Goal: Task Accomplishment & Management: Manage account settings

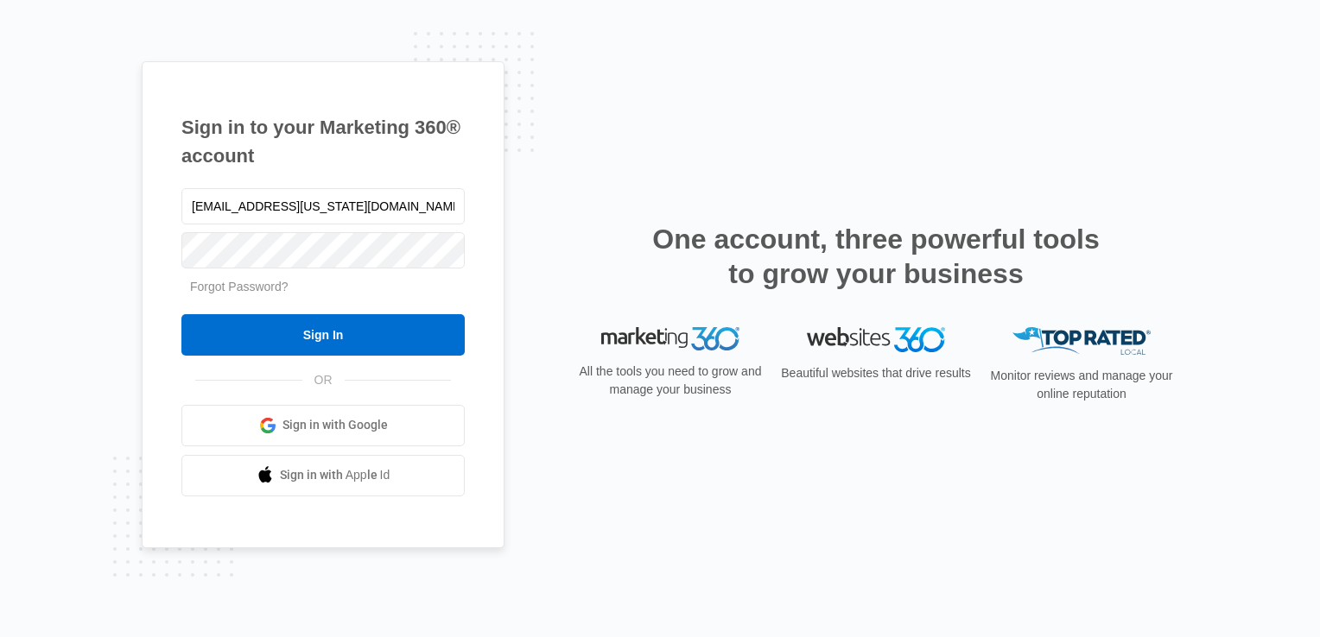
drag, startPoint x: 281, startPoint y: 200, endPoint x: 45, endPoint y: 174, distance: 237.2
click at [45, 174] on div "Sign in to your Marketing 360® account deerfield.florida@drgsweightloss.com For…" at bounding box center [660, 318] width 1320 height 637
type input "[EMAIL_ADDRESS][US_STATE][DOMAIN_NAME]"
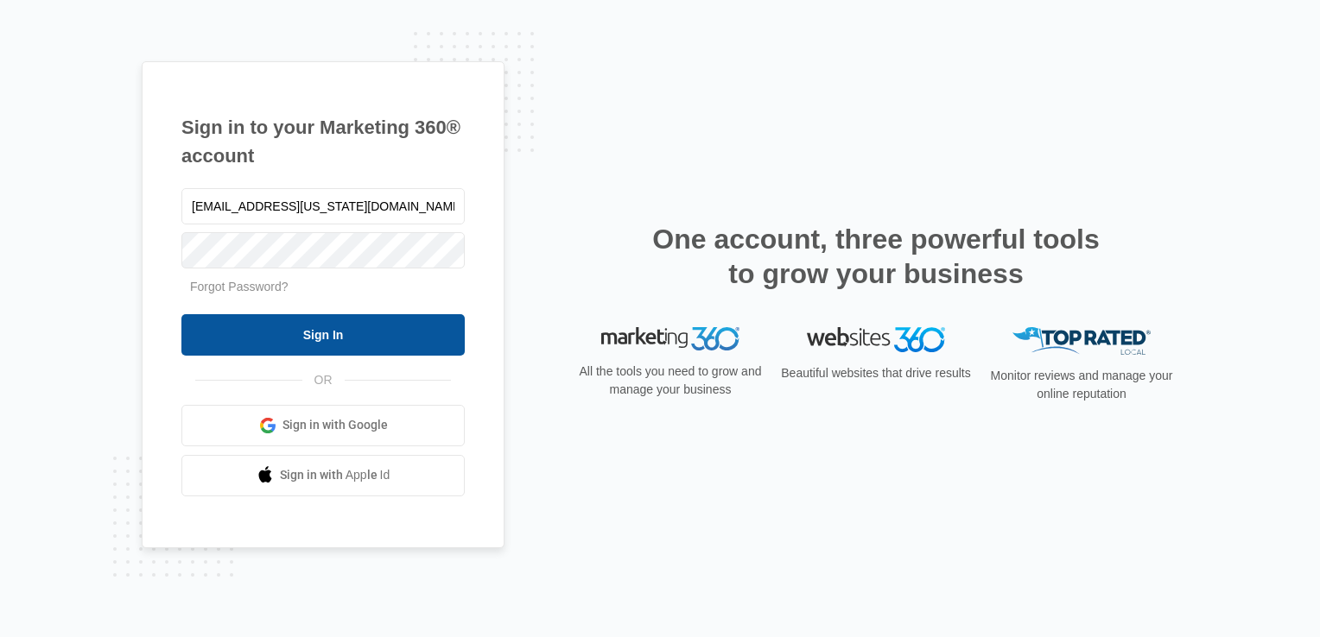
click at [291, 326] on input "Sign In" at bounding box center [322, 334] width 283 height 41
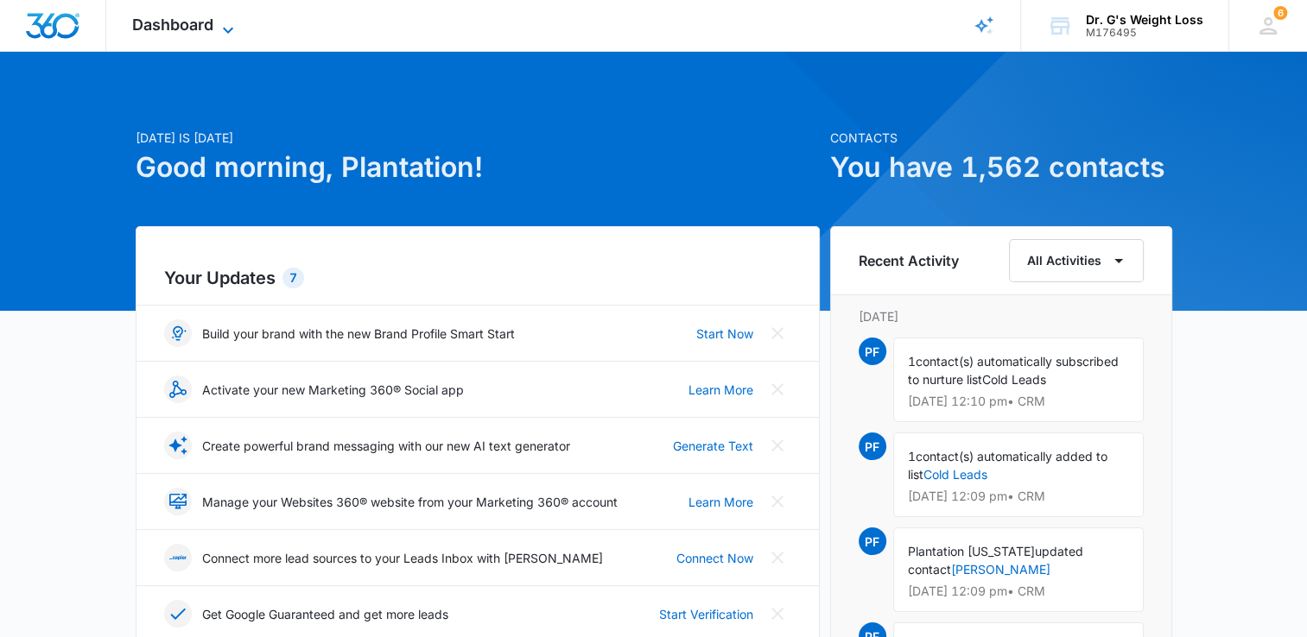
click at [202, 22] on span "Dashboard" at bounding box center [172, 25] width 81 height 18
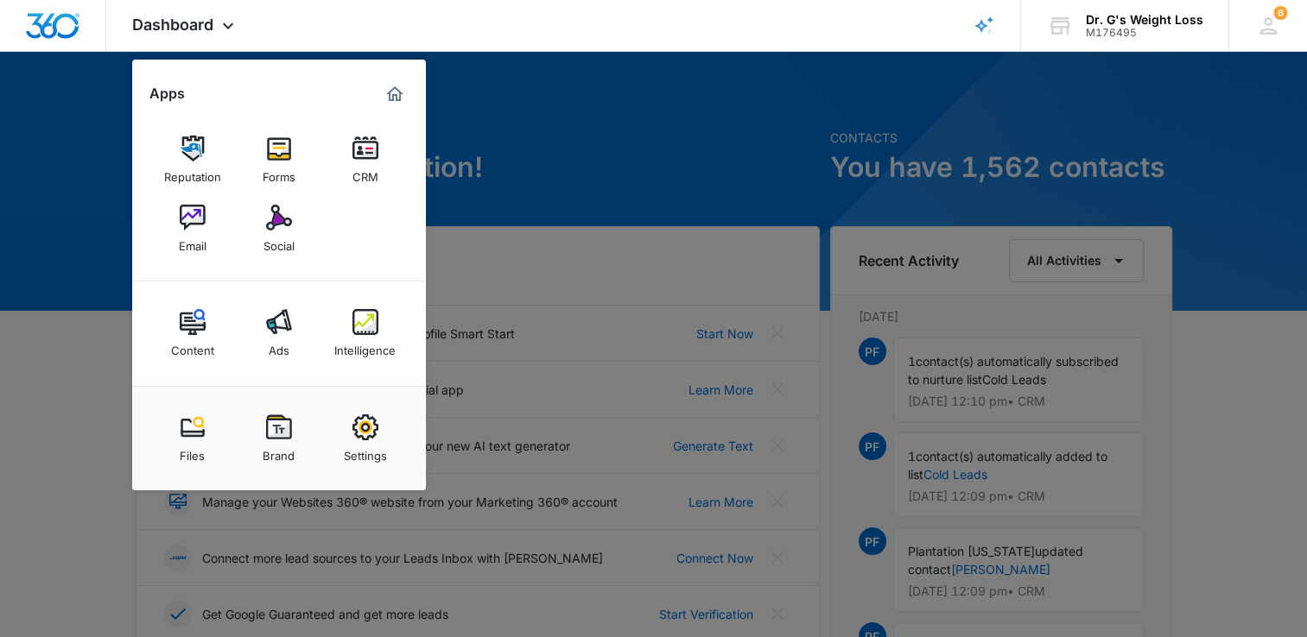
click at [358, 155] on img at bounding box center [365, 149] width 26 height 26
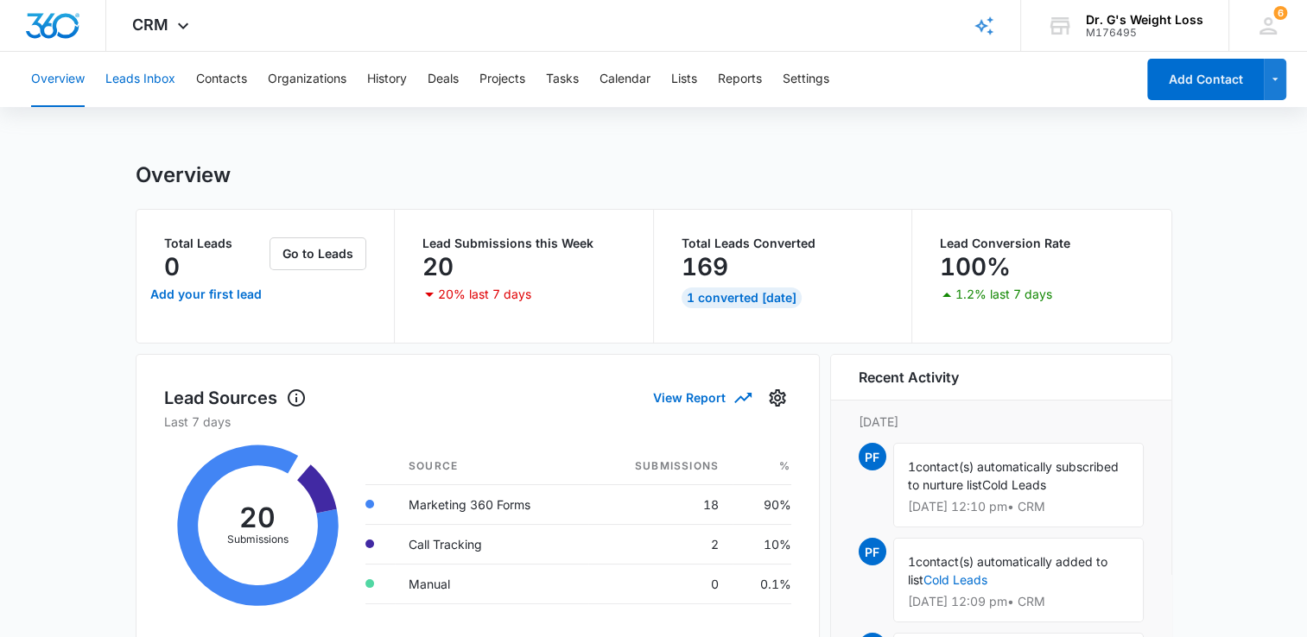
click at [156, 81] on button "Leads Inbox" at bounding box center [140, 79] width 70 height 55
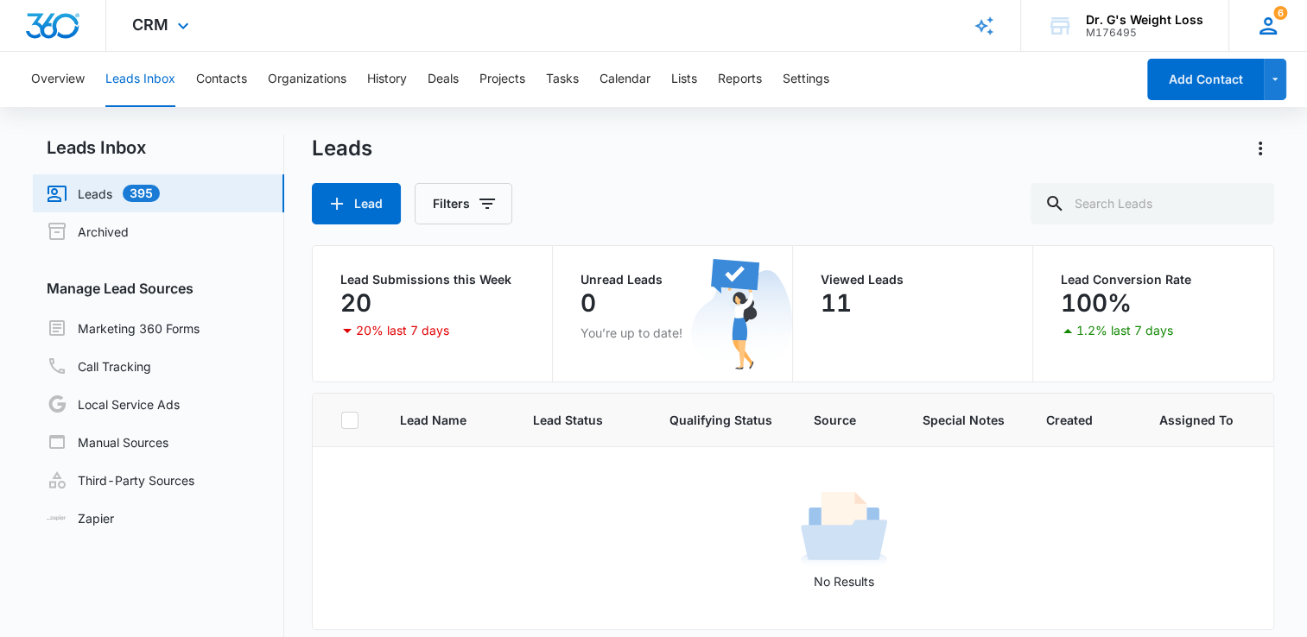
click at [1275, 27] on icon at bounding box center [1268, 26] width 26 height 26
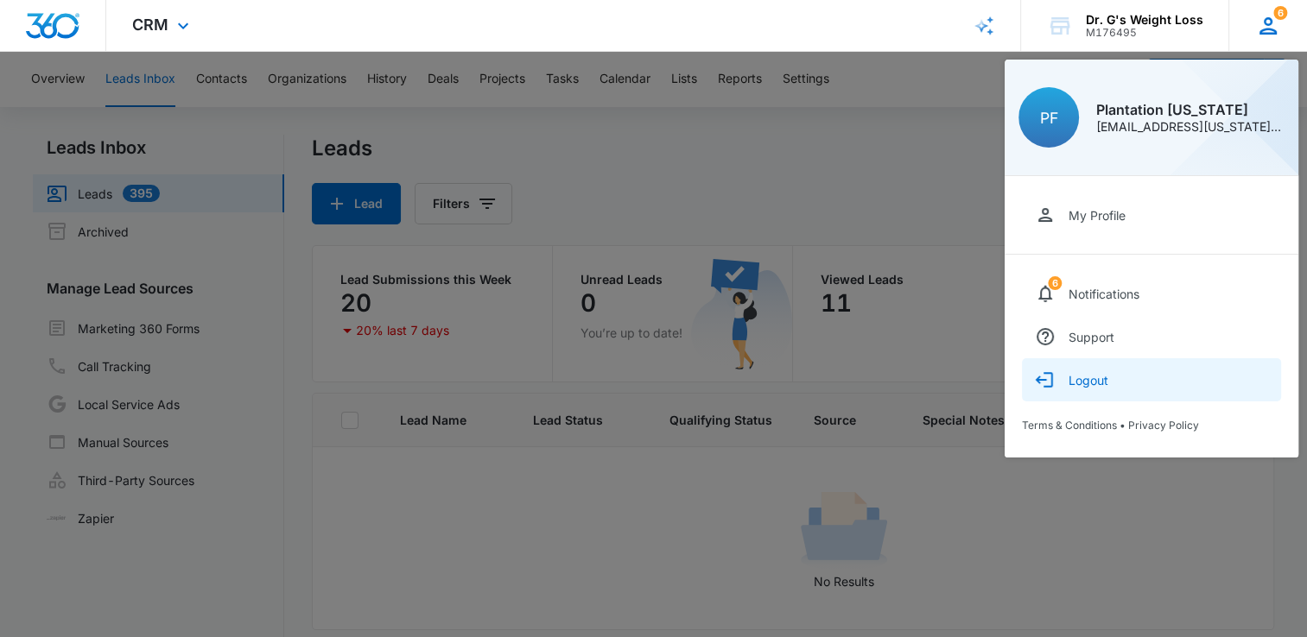
click at [1106, 373] on div "Logout" at bounding box center [1088, 380] width 40 height 15
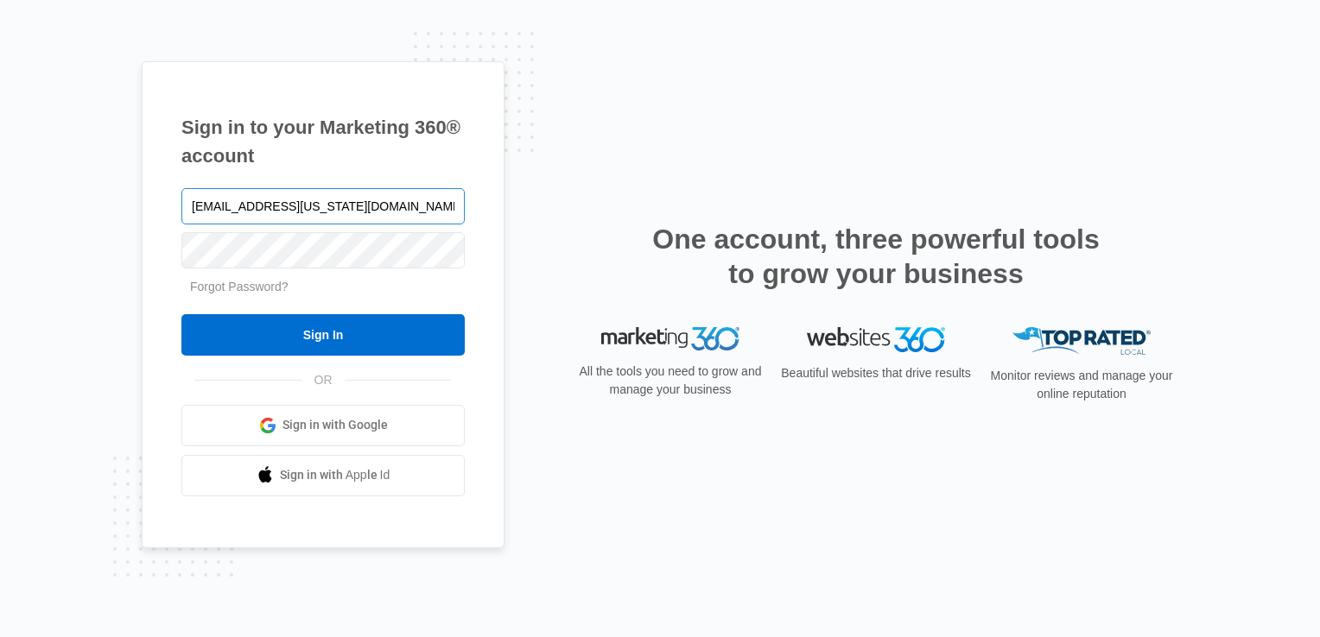
click at [249, 215] on input "[EMAIL_ADDRESS][US_STATE][DOMAIN_NAME]" at bounding box center [322, 206] width 283 height 36
type input "[EMAIL_ADDRESS][US_STATE][DOMAIN_NAME]"
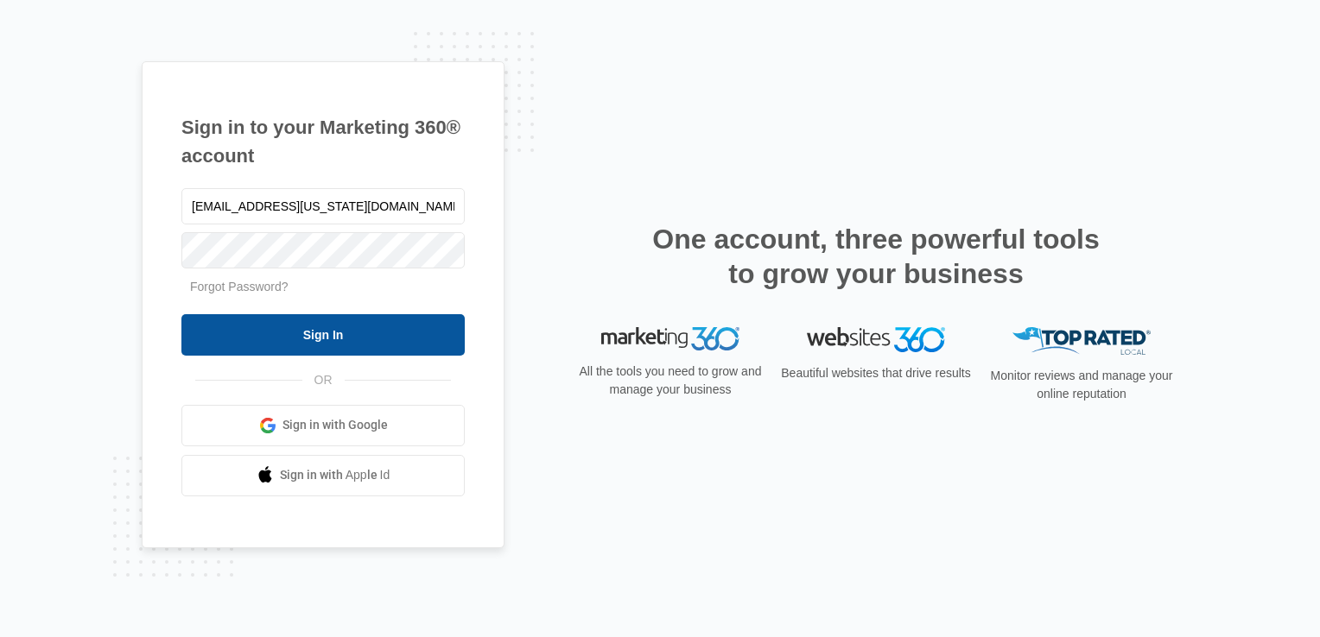
click at [276, 332] on input "Sign In" at bounding box center [322, 334] width 283 height 41
